Goal: Task Accomplishment & Management: Manage account settings

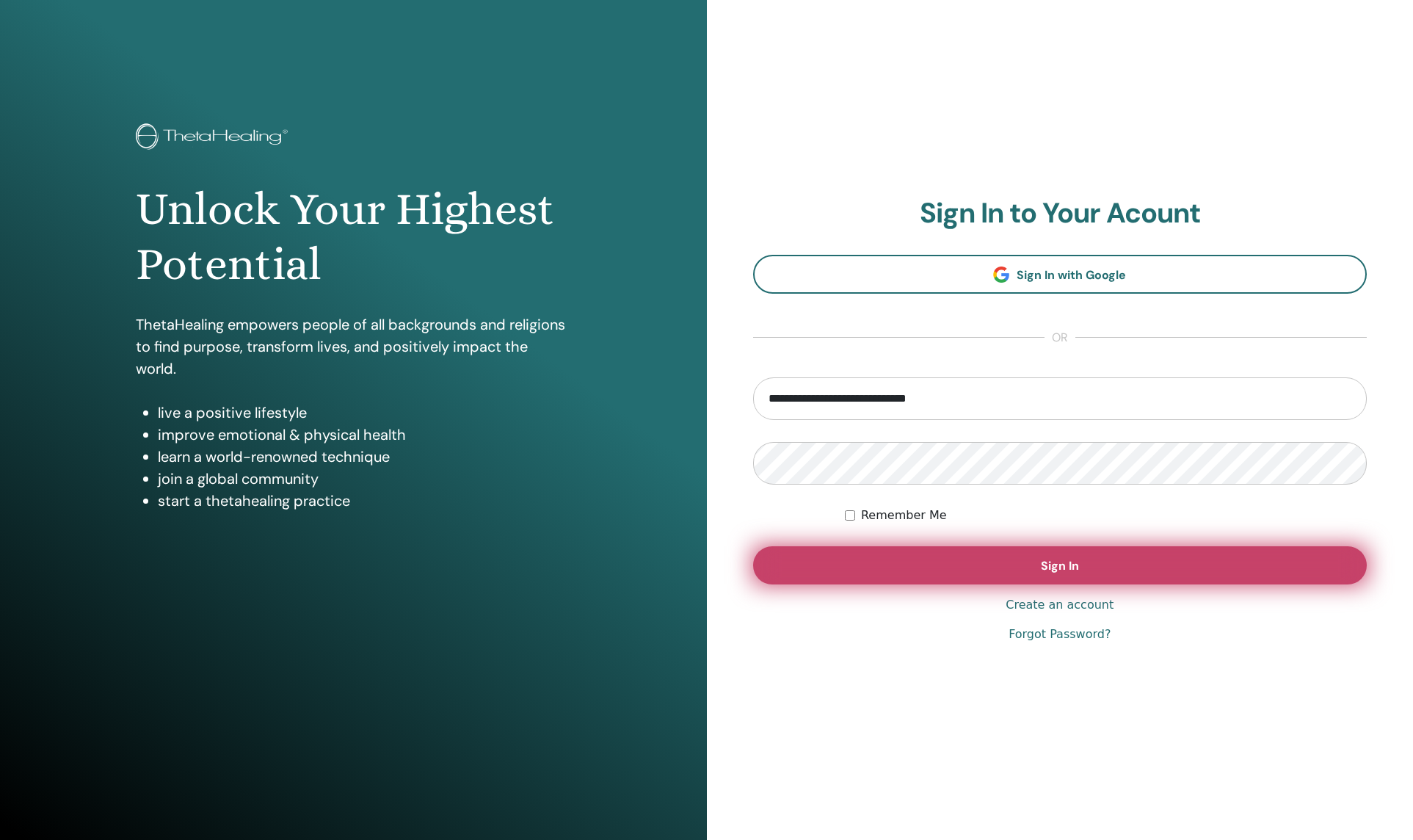
type input "**********"
click at [960, 572] on button "Sign In" at bounding box center [1061, 565] width 614 height 38
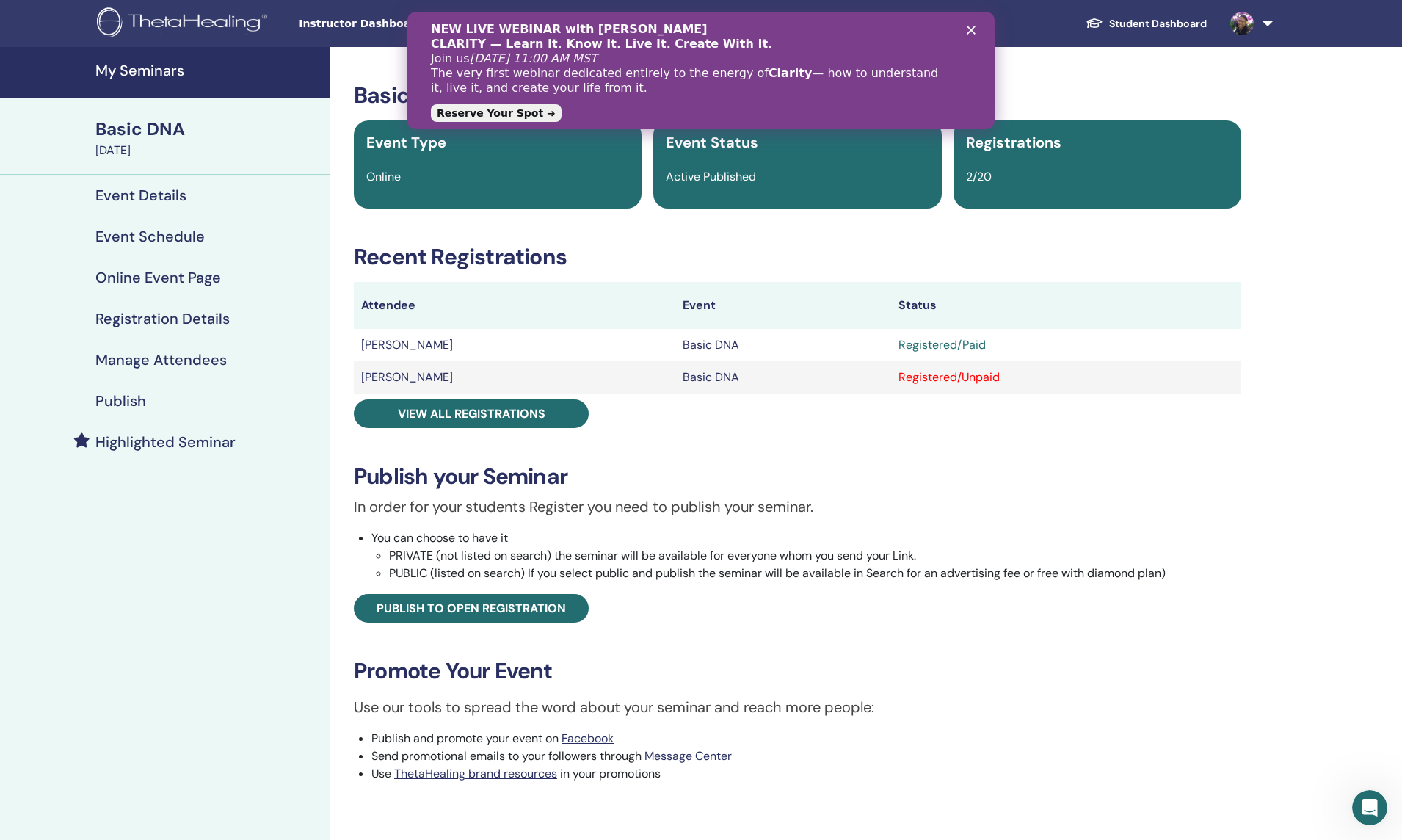
click at [973, 31] on icon "Close" at bounding box center [971, 29] width 9 height 9
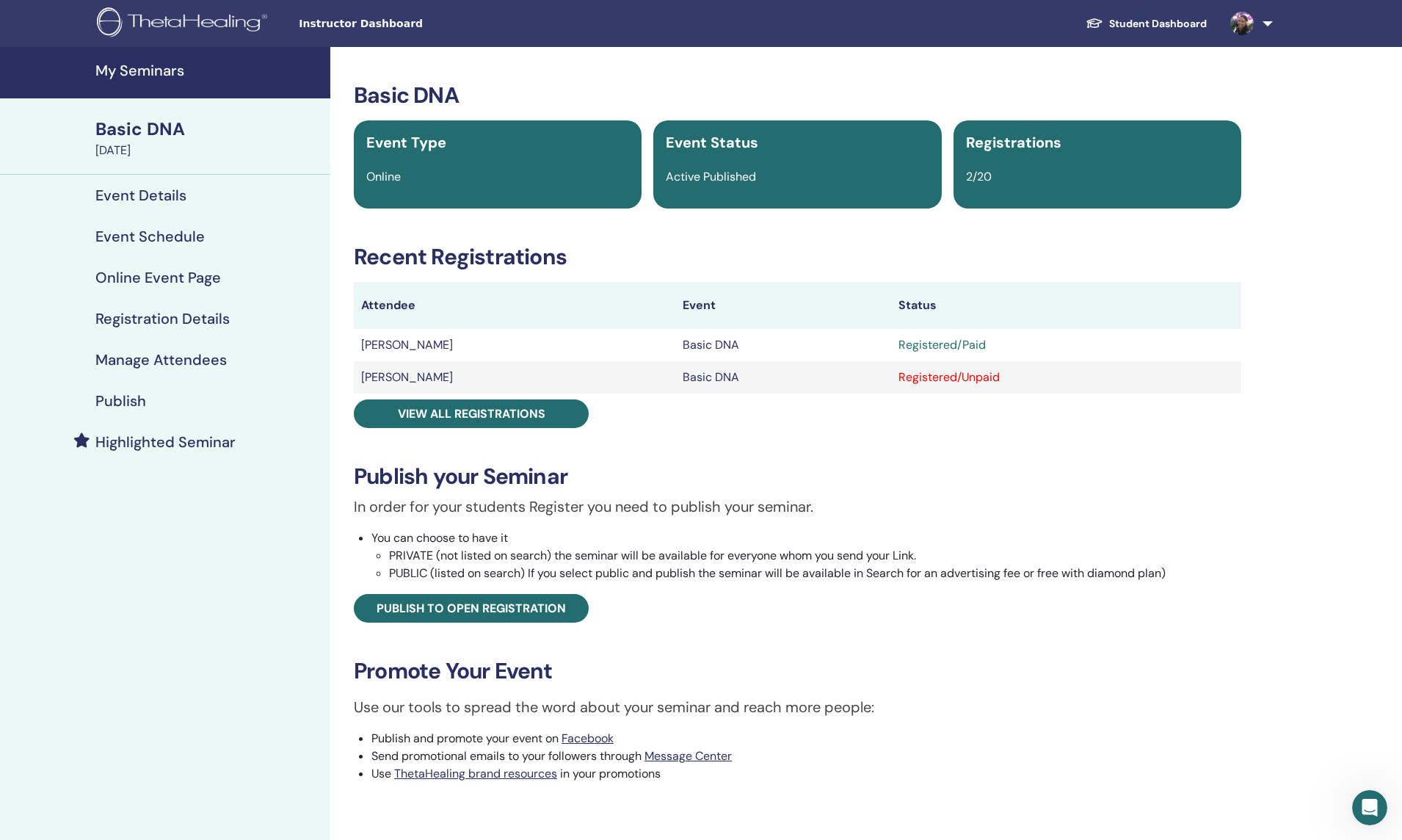
click at [1204, 390] on td "Registered/Unpaid" at bounding box center [1066, 377] width 351 height 33
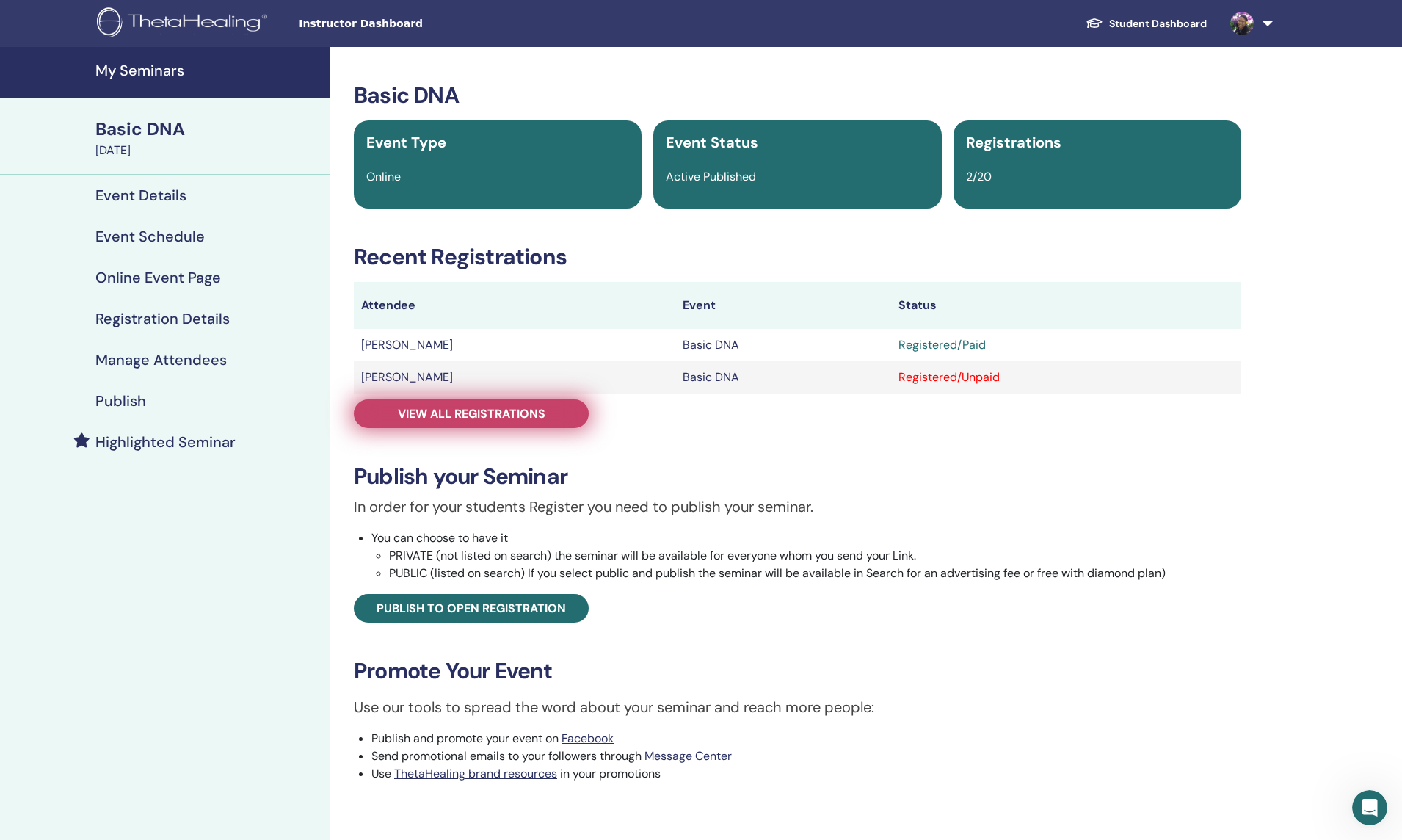
click at [426, 410] on span "View all registrations" at bounding box center [471, 413] width 147 height 15
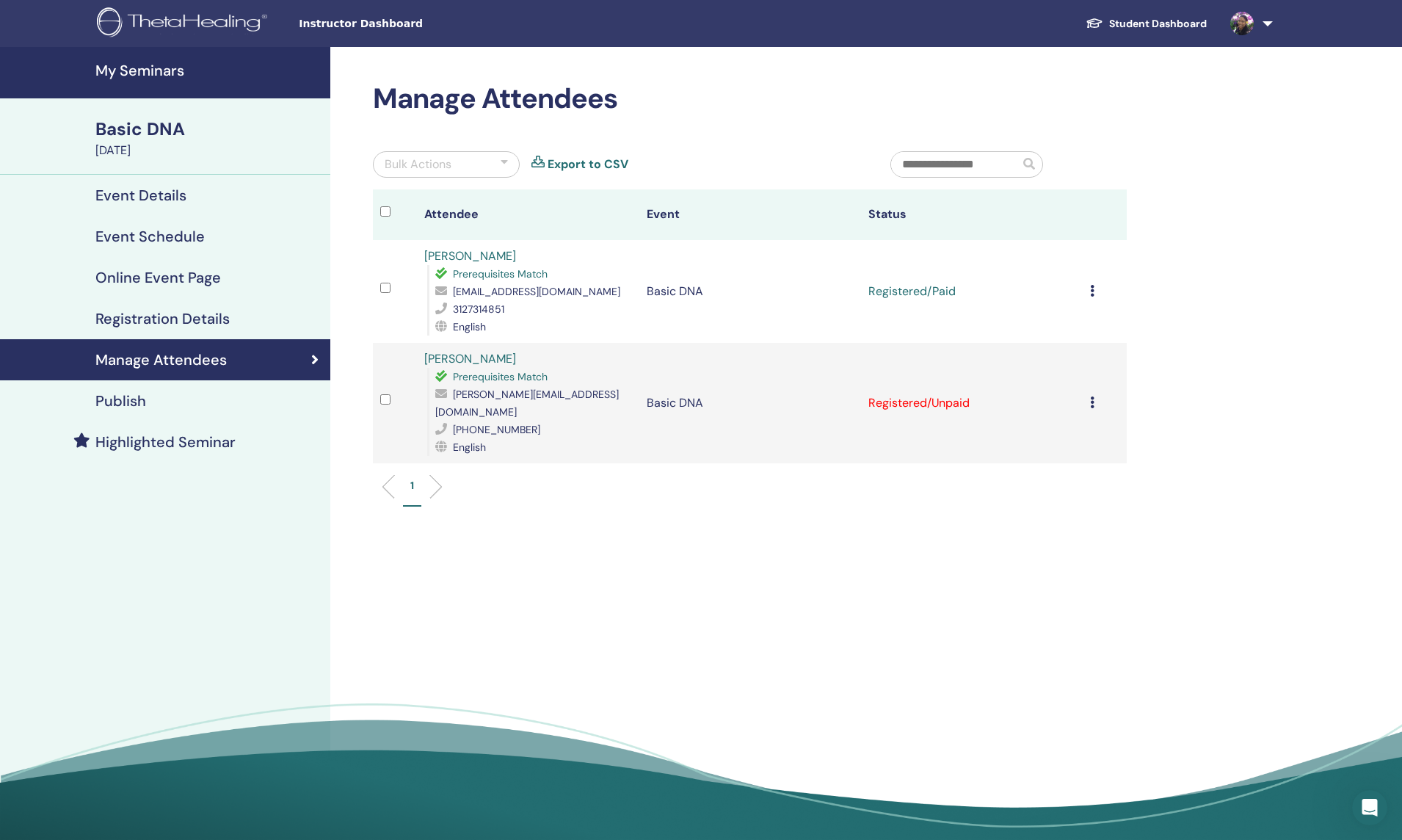
click at [1095, 396] on icon at bounding box center [1092, 402] width 5 height 12
click at [1096, 447] on p "Mark as Paid" at bounding box center [1099, 446] width 116 height 18
click at [1095, 290] on icon at bounding box center [1092, 290] width 5 height 12
click at [1090, 411] on p "Complete and Certify" at bounding box center [1098, 414] width 116 height 18
click at [1095, 396] on icon at bounding box center [1092, 402] width 5 height 12
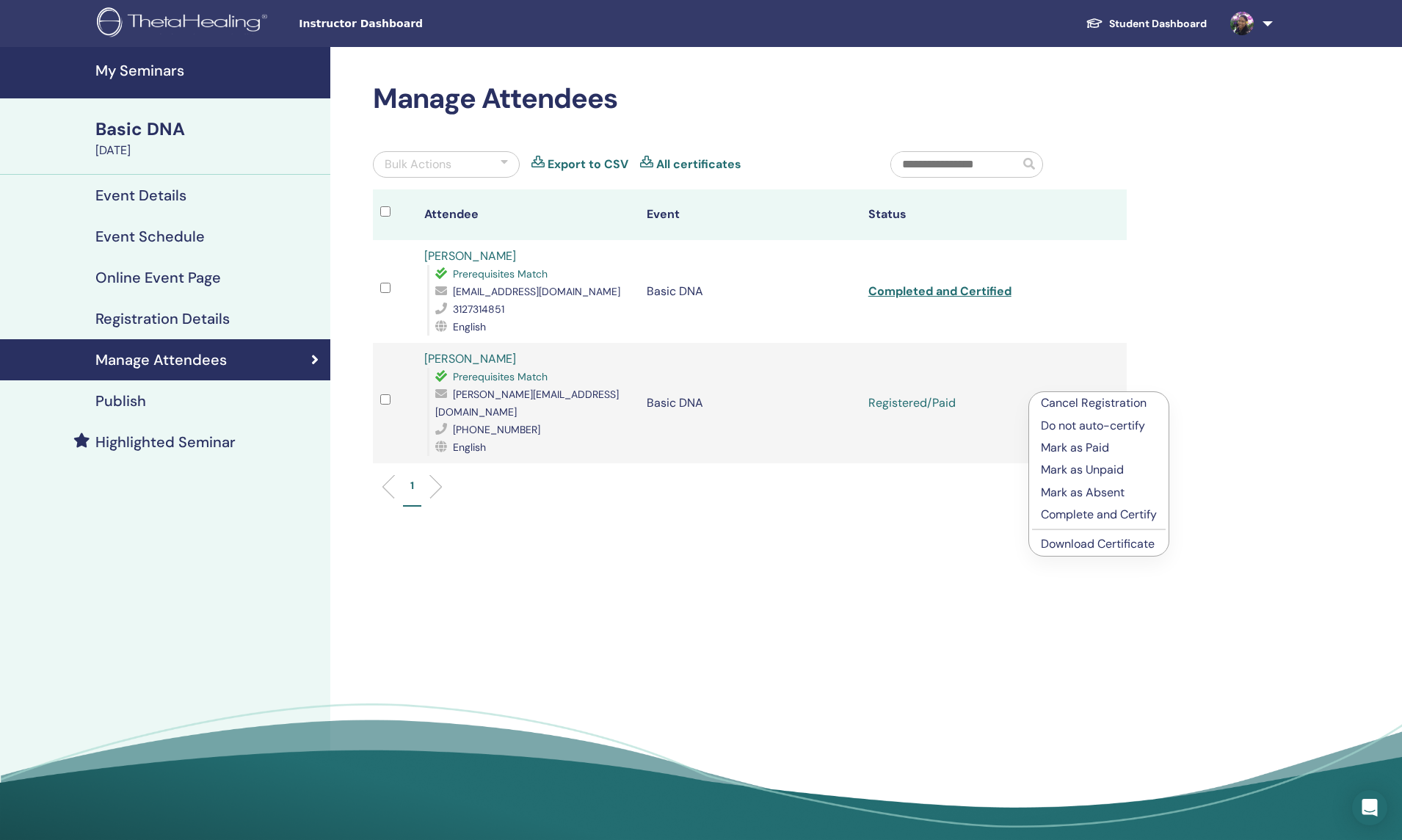
click at [1098, 514] on p "Complete and Certify" at bounding box center [1099, 515] width 116 height 18
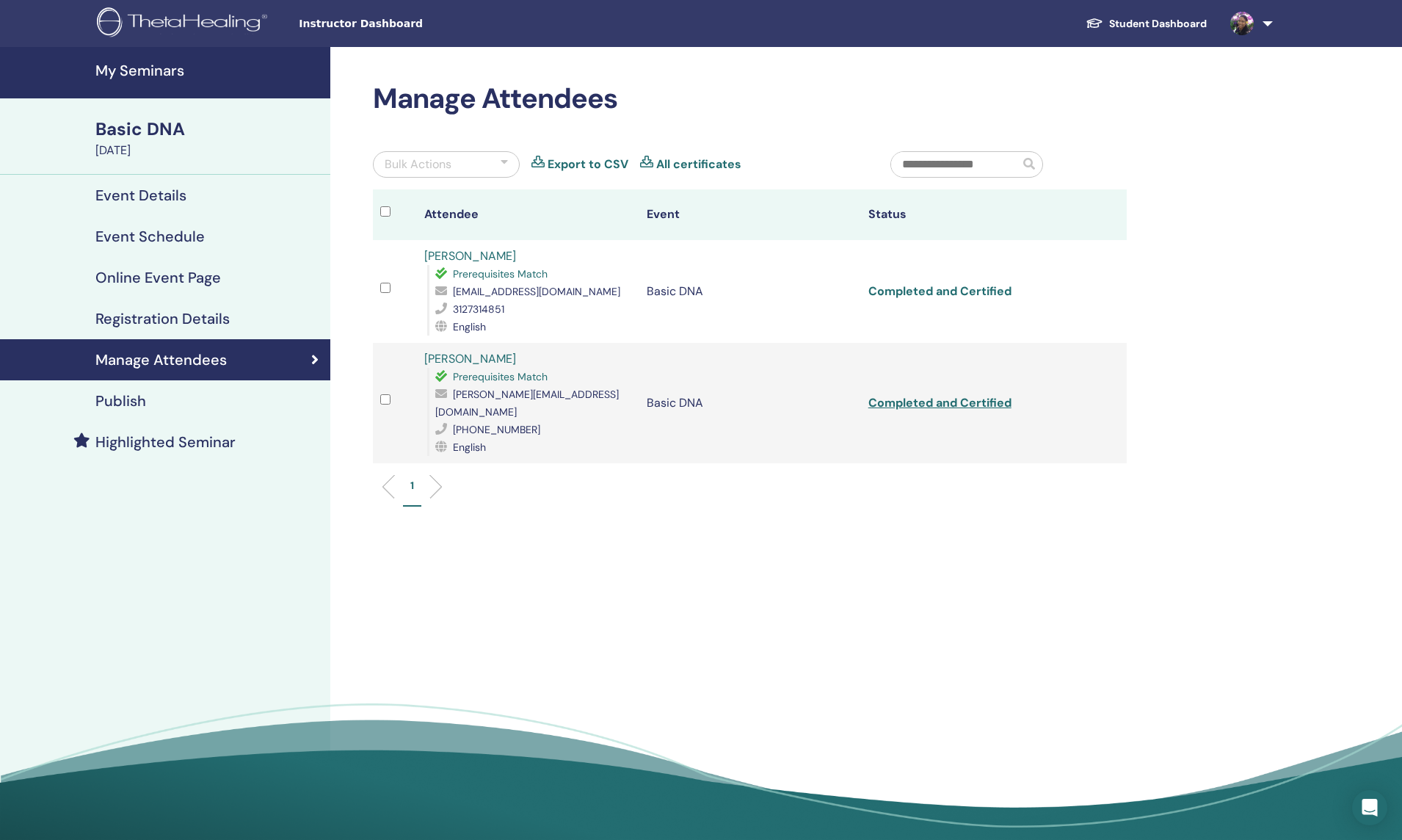
click at [1011, 294] on link "Completed and Certified" at bounding box center [940, 290] width 143 height 15
click at [982, 397] on link "Completed and Certified" at bounding box center [940, 402] width 143 height 15
